Goal: Find specific page/section: Find specific page/section

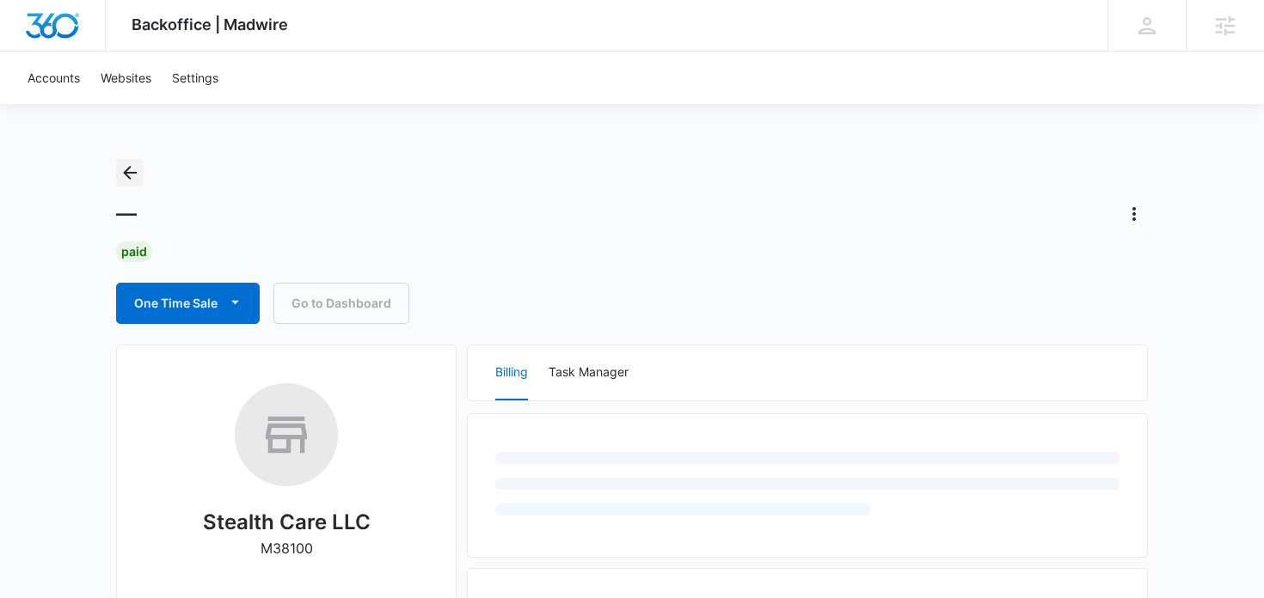
click at [136, 164] on icon "Back" at bounding box center [130, 173] width 21 height 21
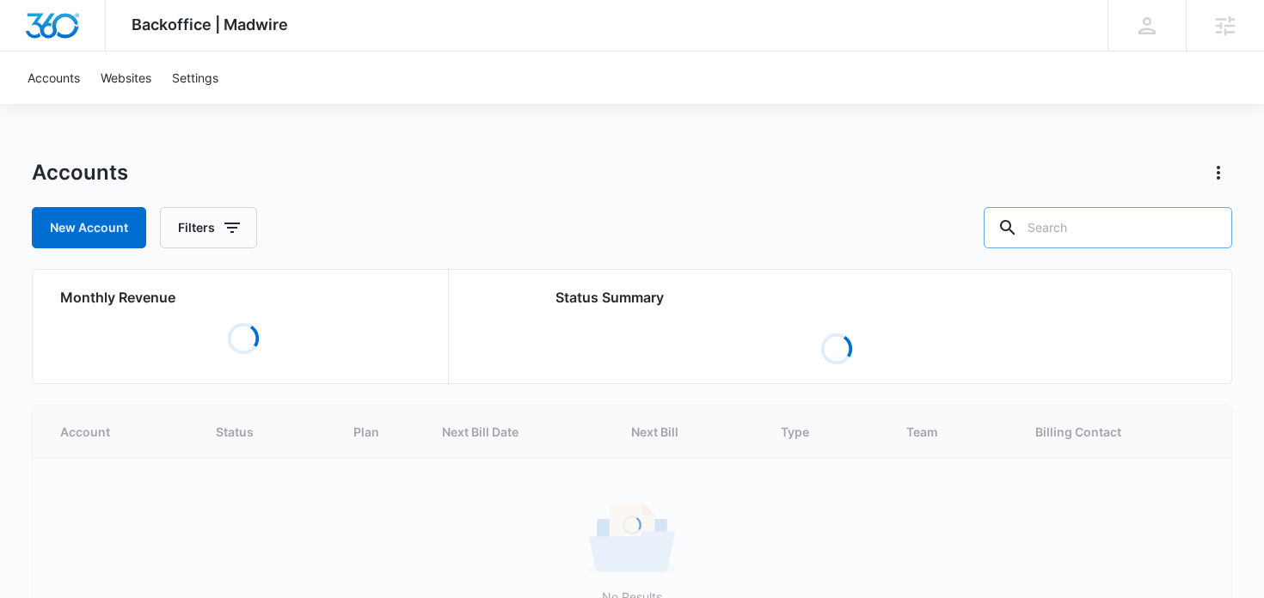
click at [1150, 236] on input "text" at bounding box center [1108, 227] width 249 height 41
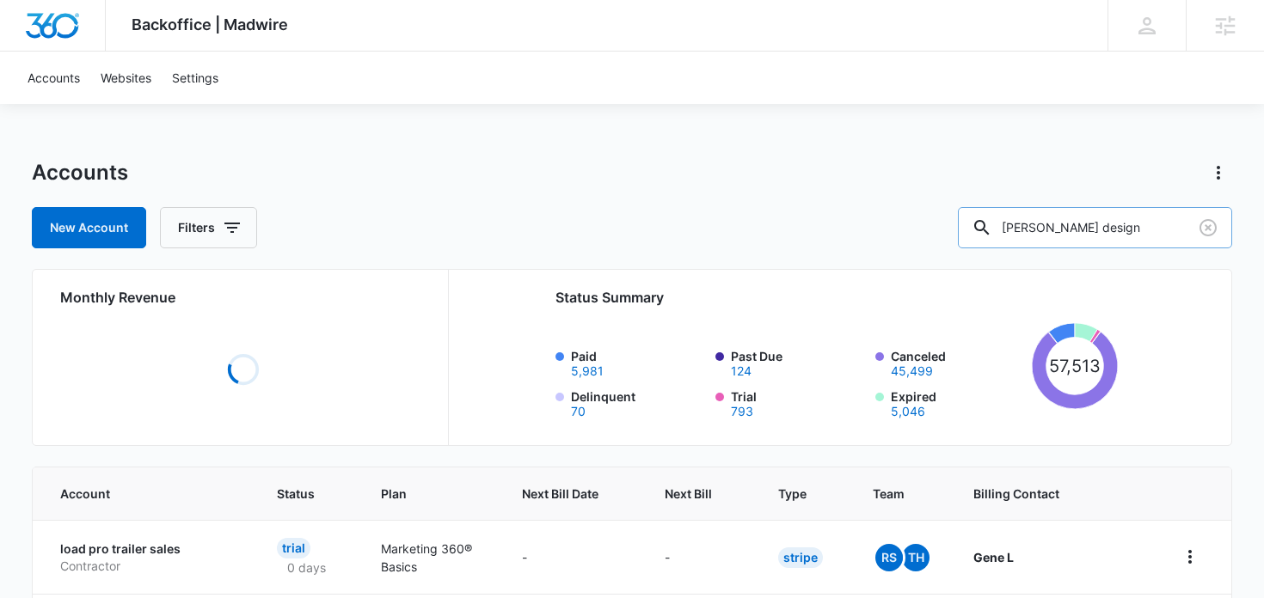
type input "[PERSON_NAME] design"
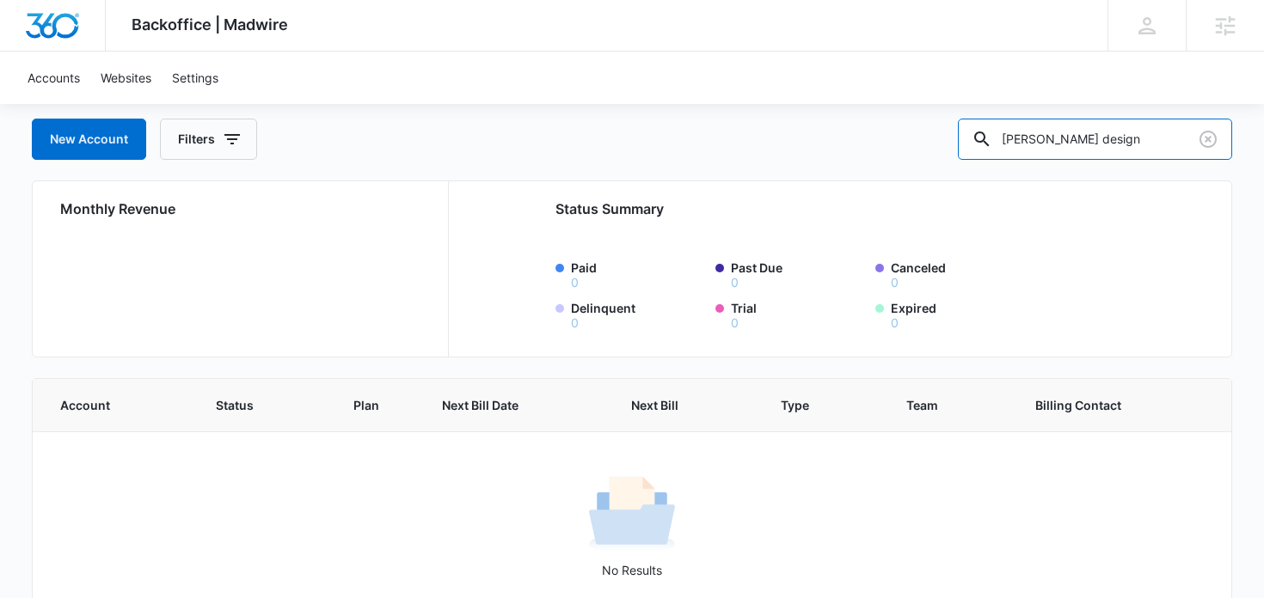
scroll to position [95, 0]
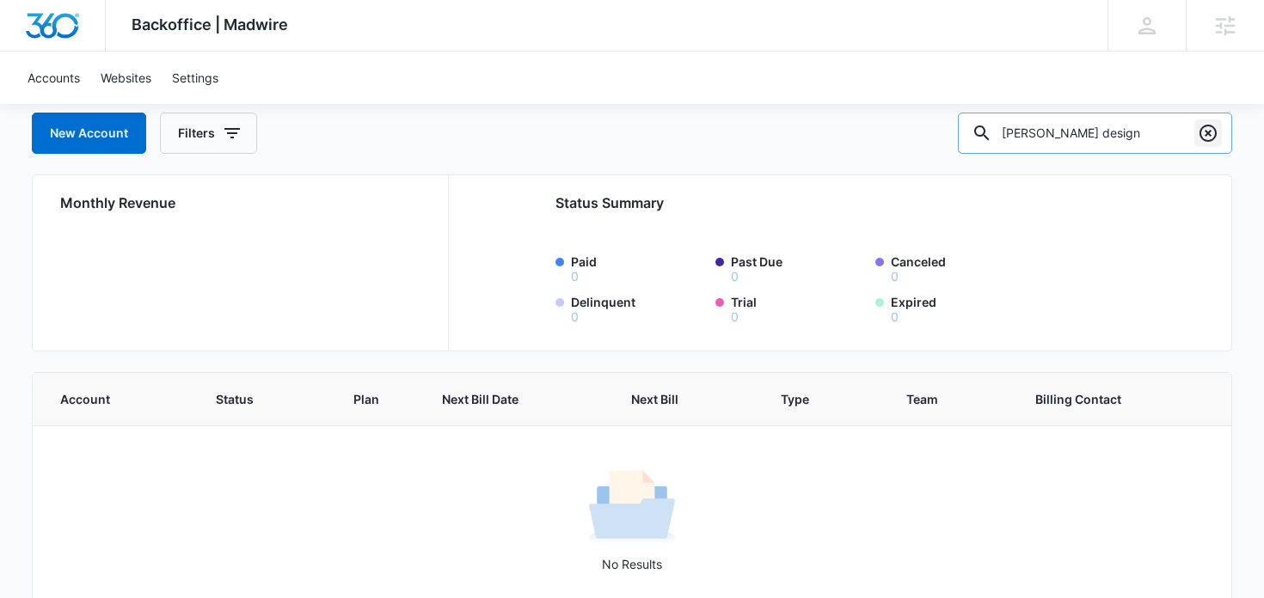
click at [1204, 138] on icon "Clear" at bounding box center [1208, 133] width 17 height 17
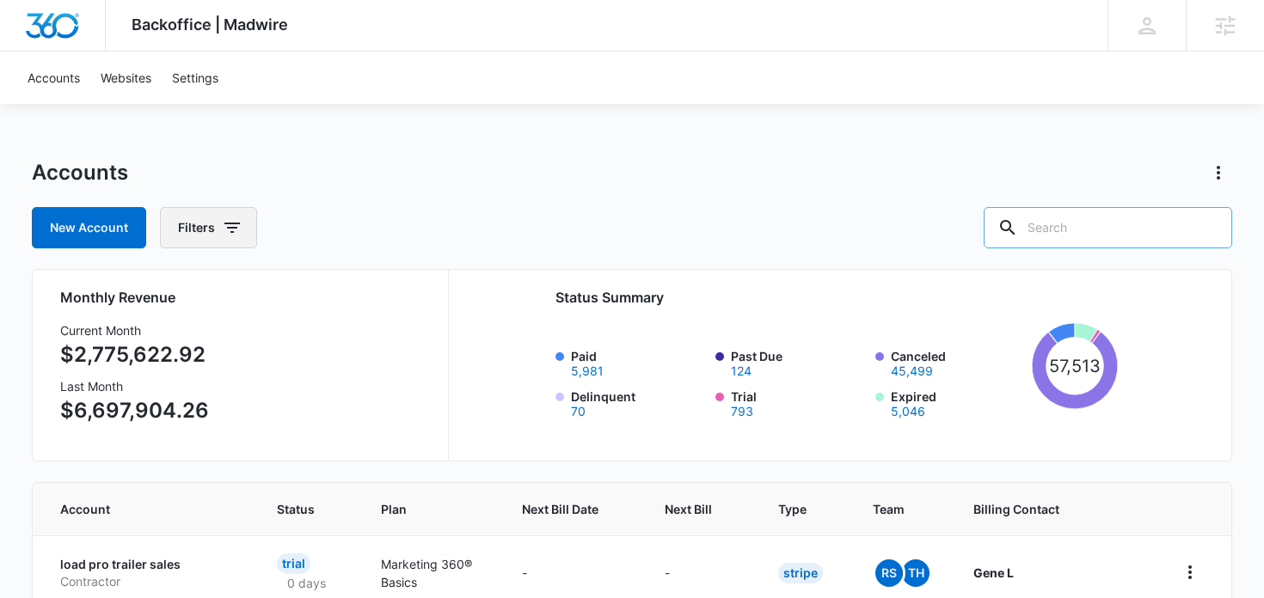
click at [202, 224] on button "Filters" at bounding box center [208, 227] width 97 height 41
click at [1083, 231] on input "text" at bounding box center [1108, 227] width 249 height 41
type input "bee care free"
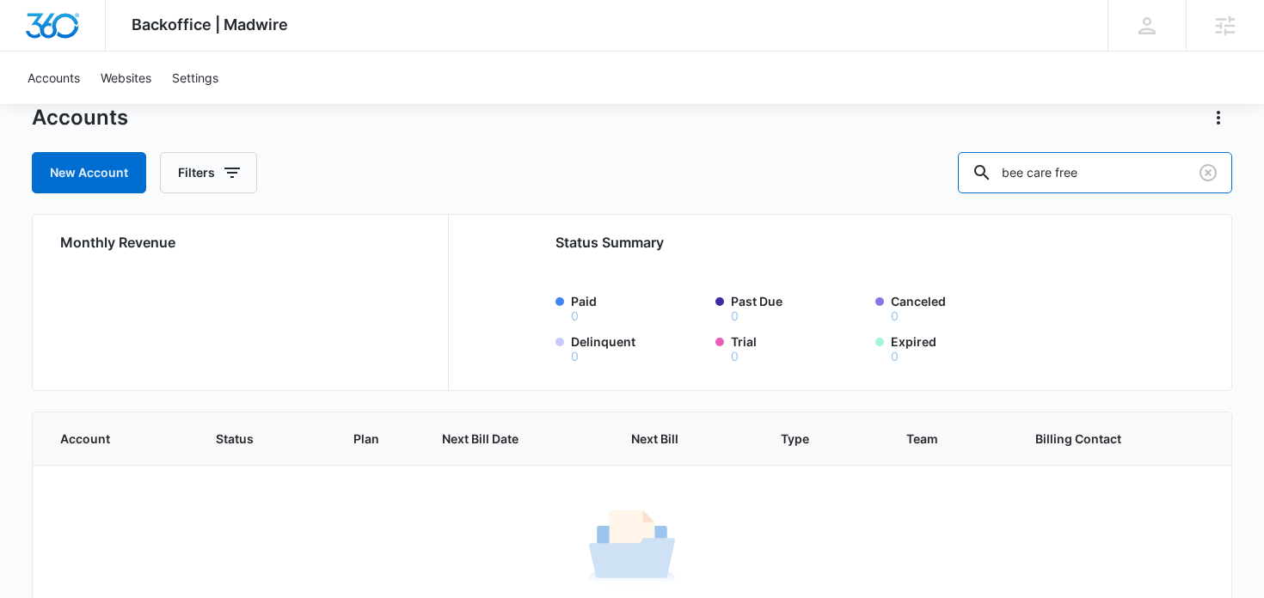
scroll to position [32, 0]
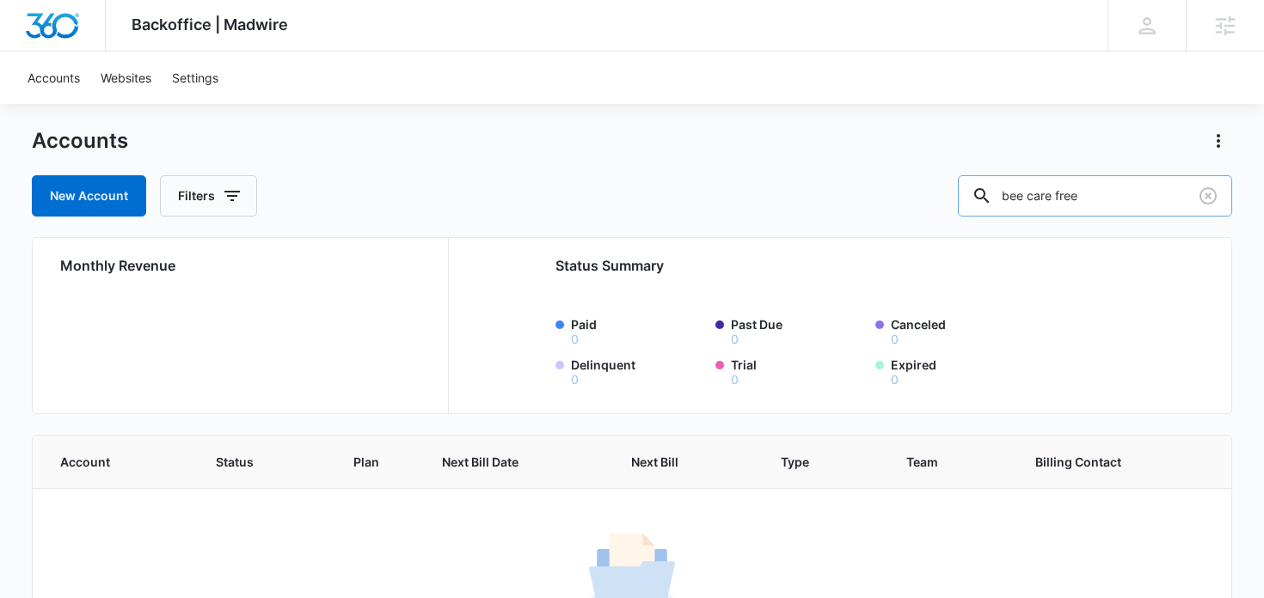
click at [1120, 196] on input "bee care free" at bounding box center [1095, 195] width 274 height 41
type input "bee"
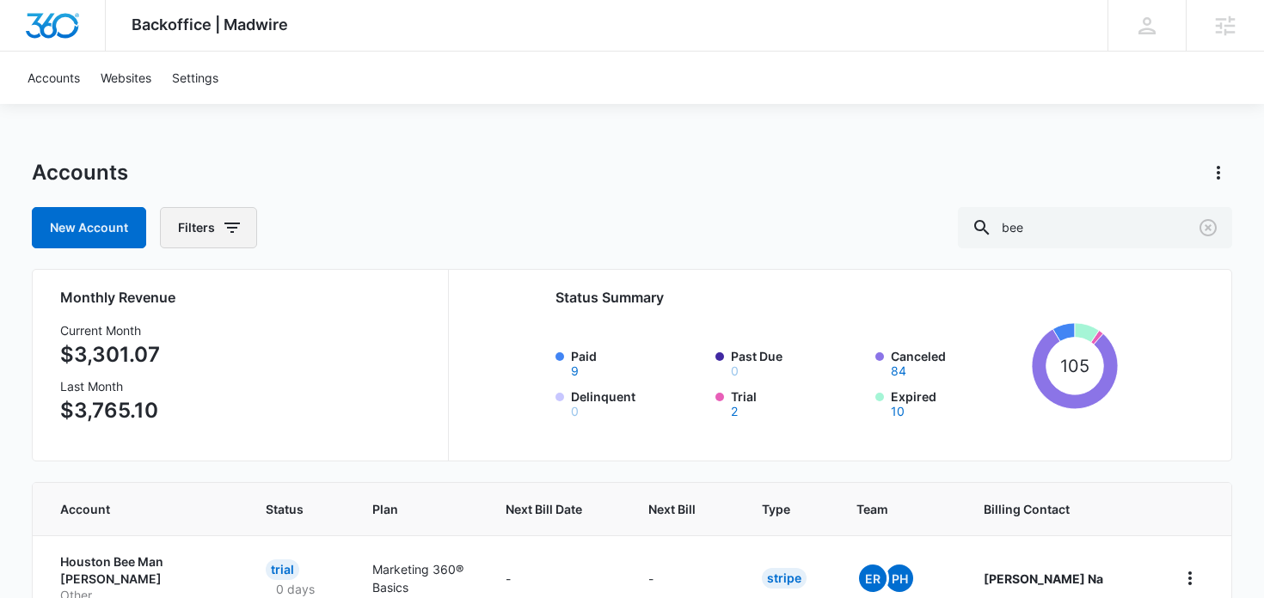
click at [193, 227] on button "Filters" at bounding box center [208, 227] width 97 height 41
click at [232, 437] on div "Assigned Employees" at bounding box center [280, 425] width 198 height 28
click at [239, 432] on p "Assigned Employees" at bounding box center [239, 425] width 116 height 18
click at [375, 427] on icon "Show Assigned Employees filters" at bounding box center [365, 424] width 21 height 21
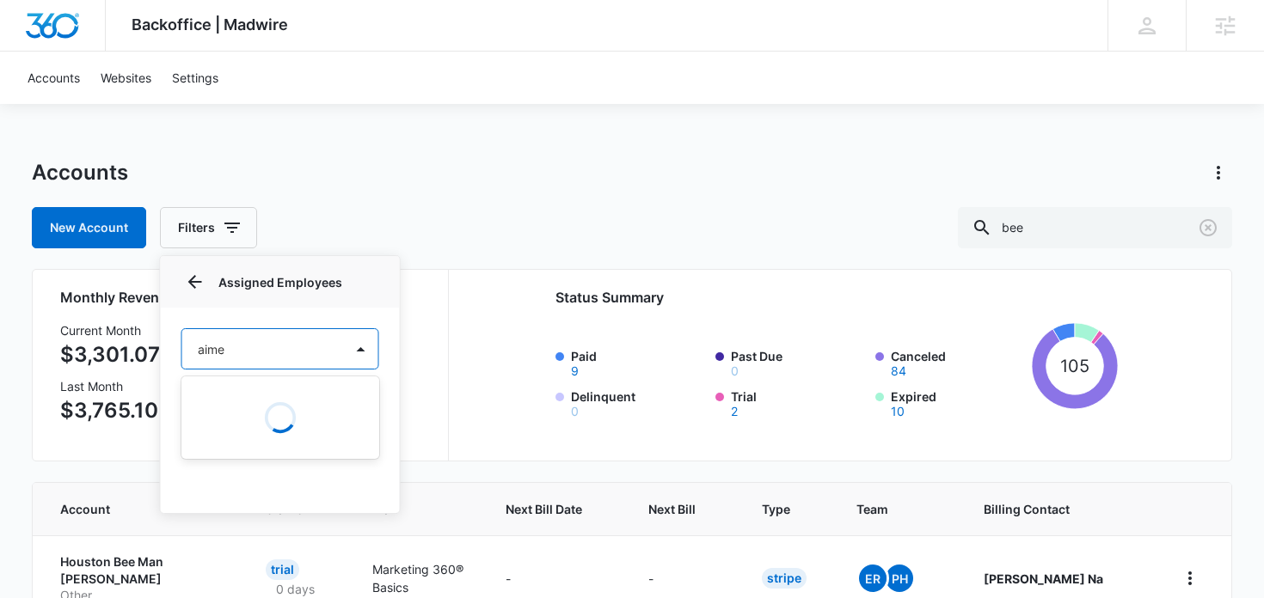
type input "[PERSON_NAME]"
click at [245, 402] on p "[PERSON_NAME]" at bounding box center [250, 410] width 97 height 18
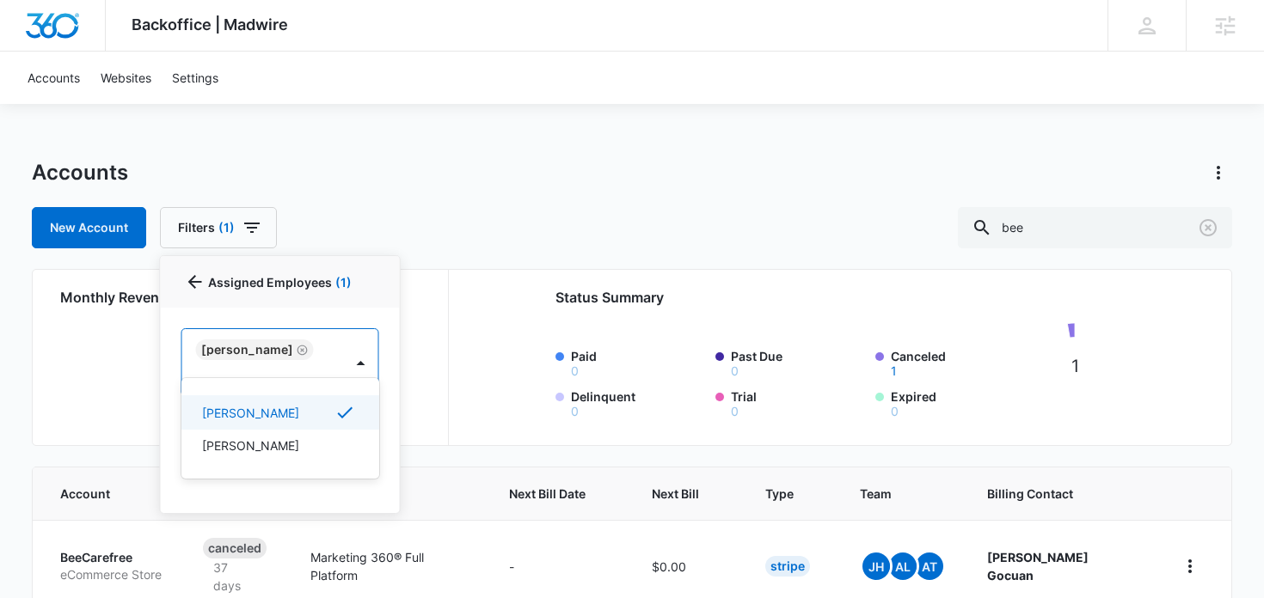
click at [1090, 228] on div at bounding box center [632, 299] width 1264 height 598
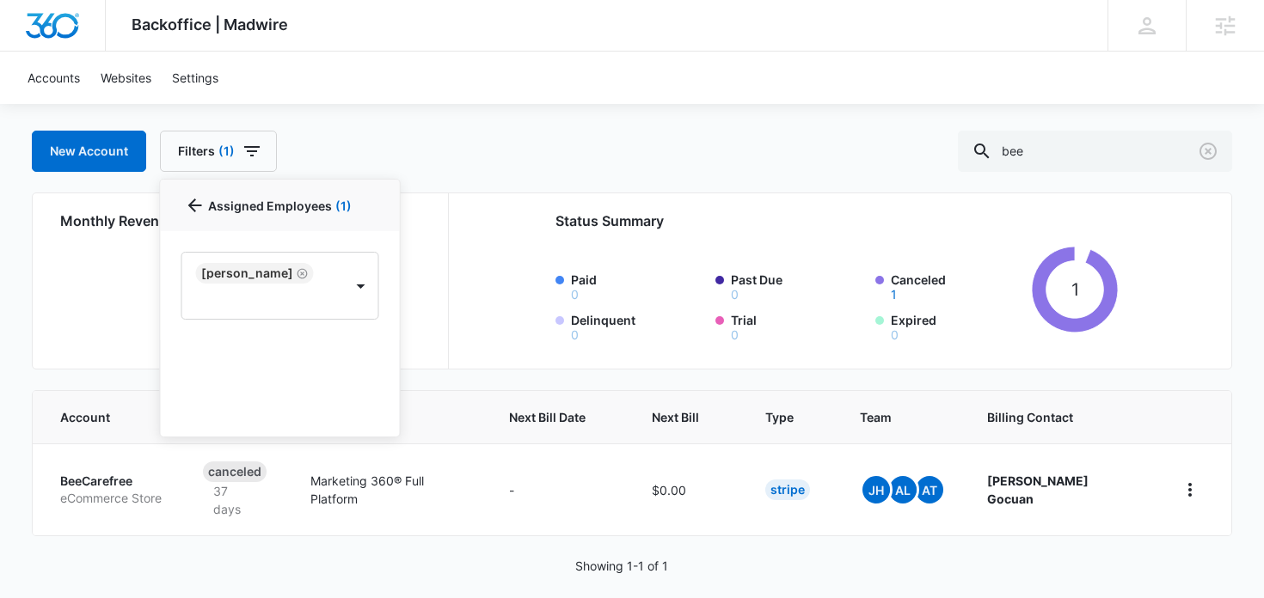
scroll to position [92, 0]
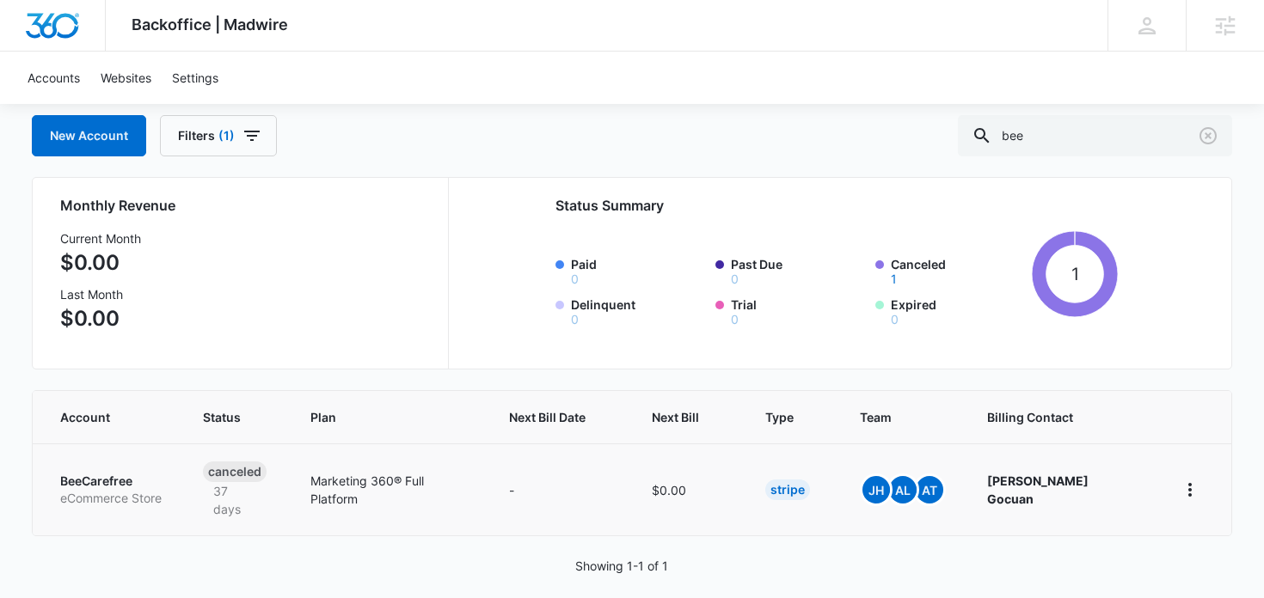
click at [126, 474] on p "BeeCarefree" at bounding box center [110, 481] width 101 height 17
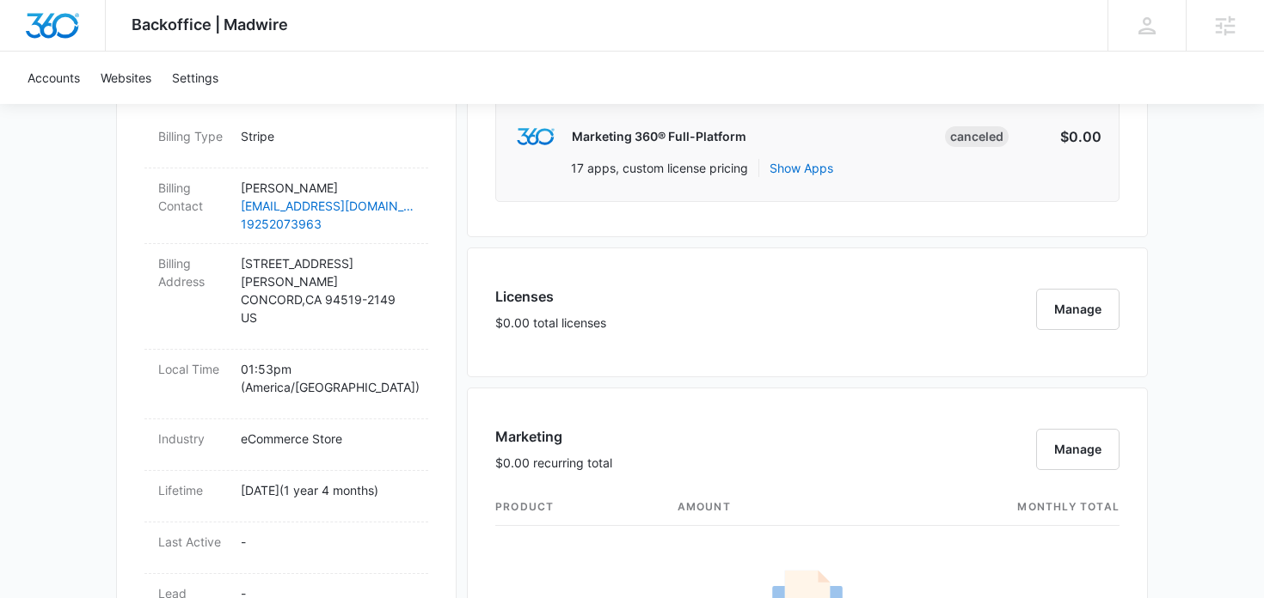
scroll to position [544, 0]
